Goal: Learn about a topic

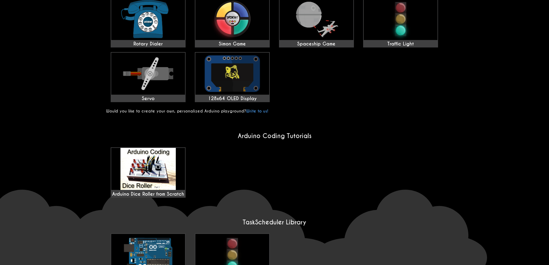
scroll to position [311, 0]
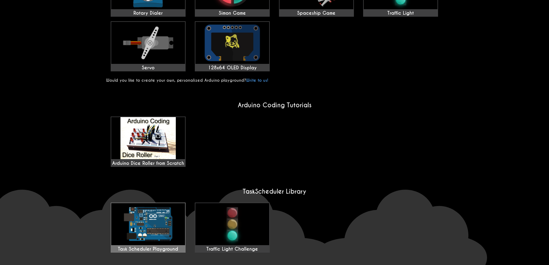
click at [163, 214] on img at bounding box center [148, 224] width 74 height 42
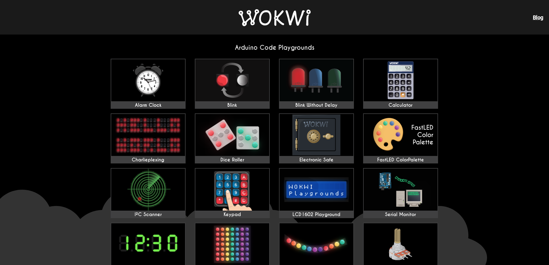
click at [266, 16] on img at bounding box center [274, 17] width 72 height 17
click at [267, 16] on img at bounding box center [274, 17] width 72 height 17
